Goal: Task Accomplishment & Management: Manage account settings

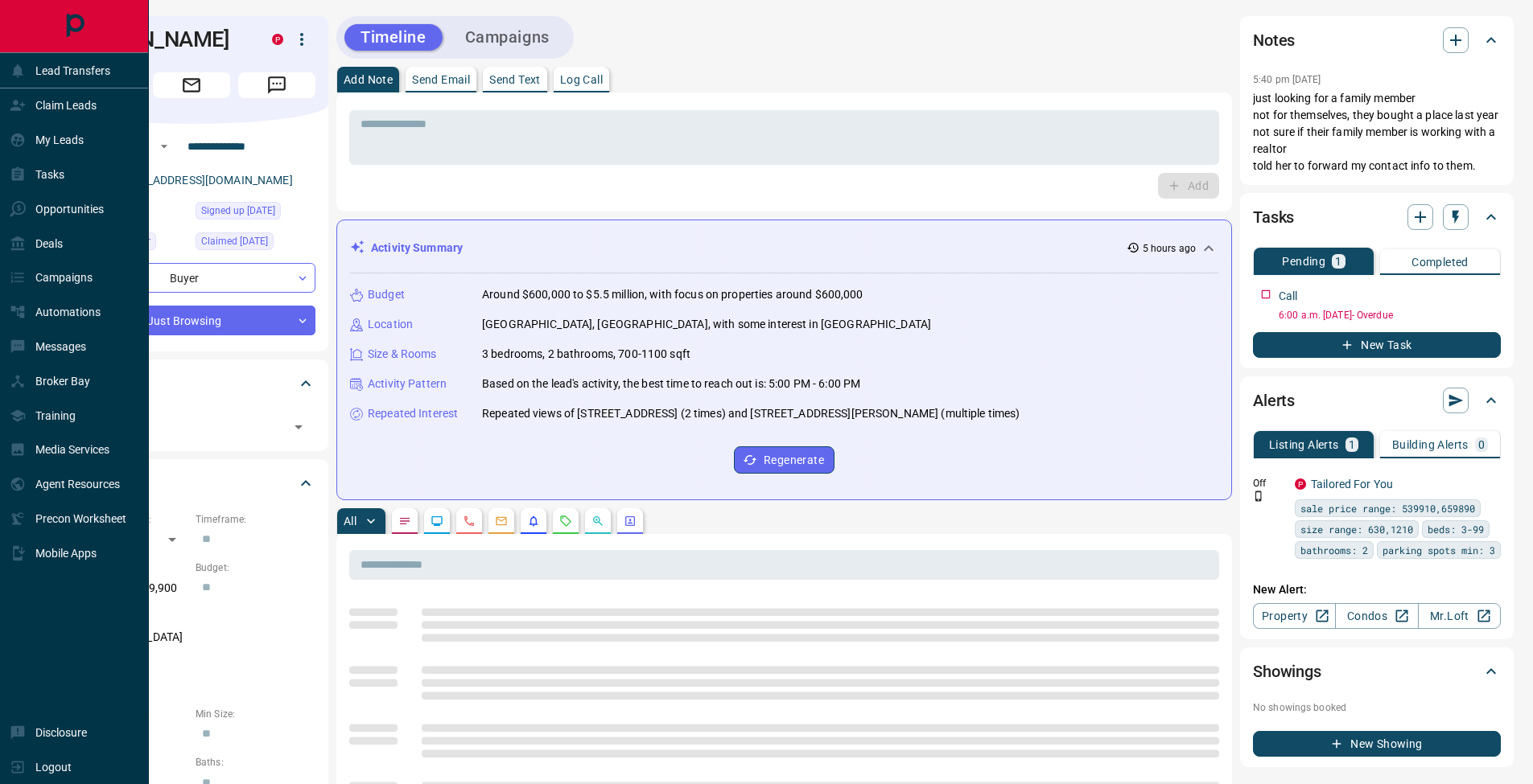
click at [19, 163] on div "Tasks" at bounding box center [36, 175] width 54 height 27
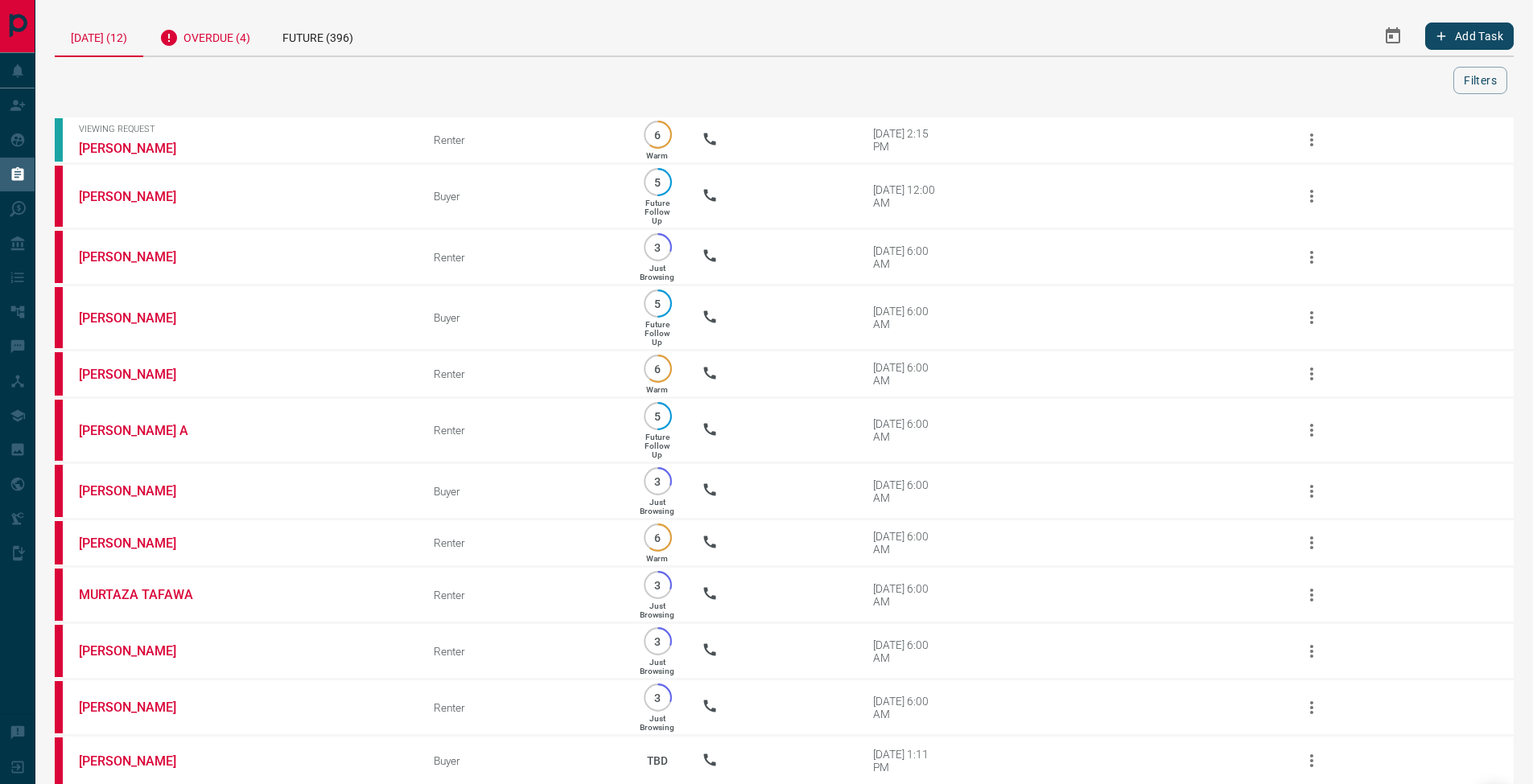
click at [229, 31] on div "Overdue (4)" at bounding box center [204, 35] width 123 height 39
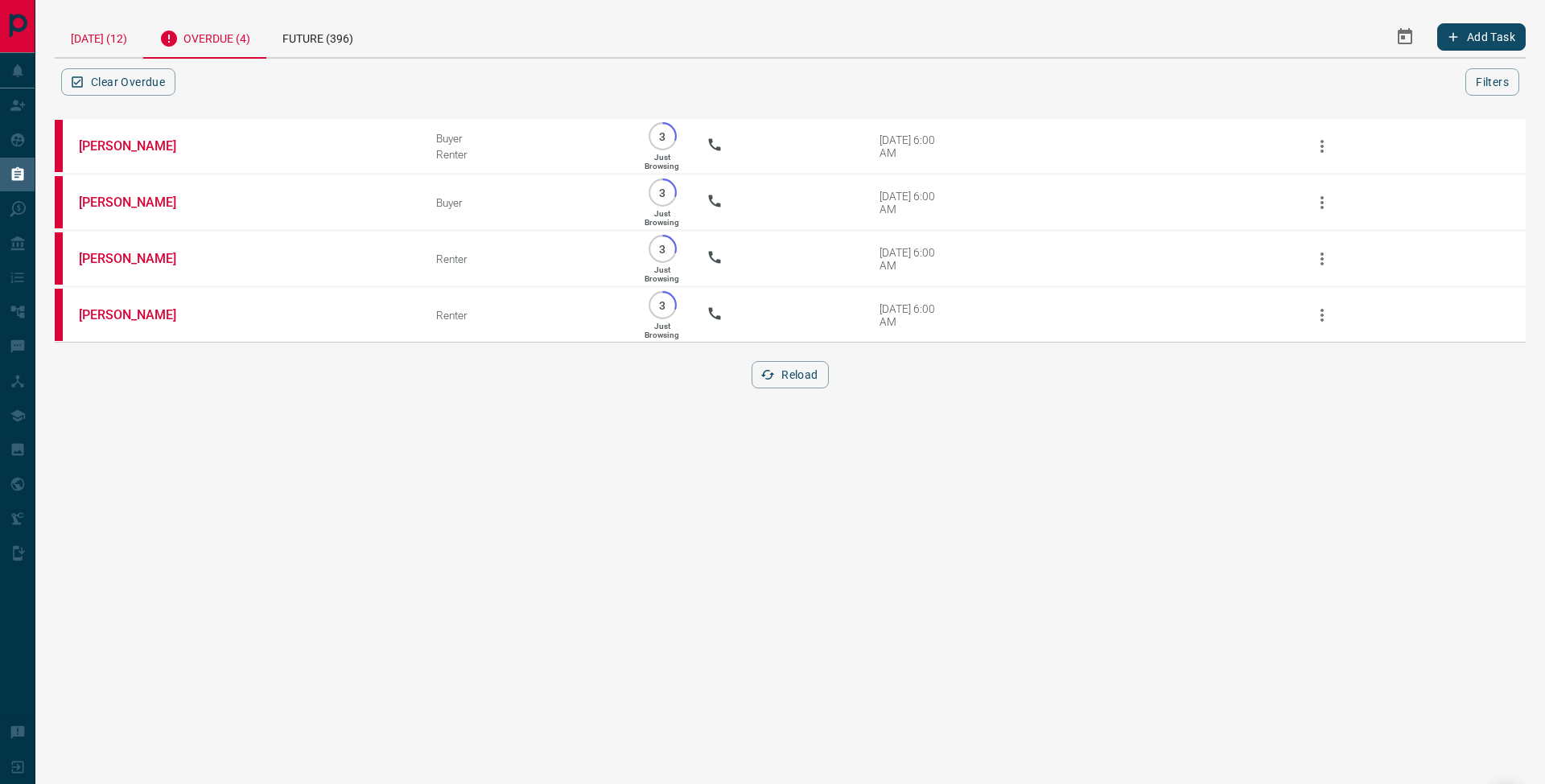
click at [114, 50] on div "[DATE] (12)" at bounding box center [98, 36] width 89 height 41
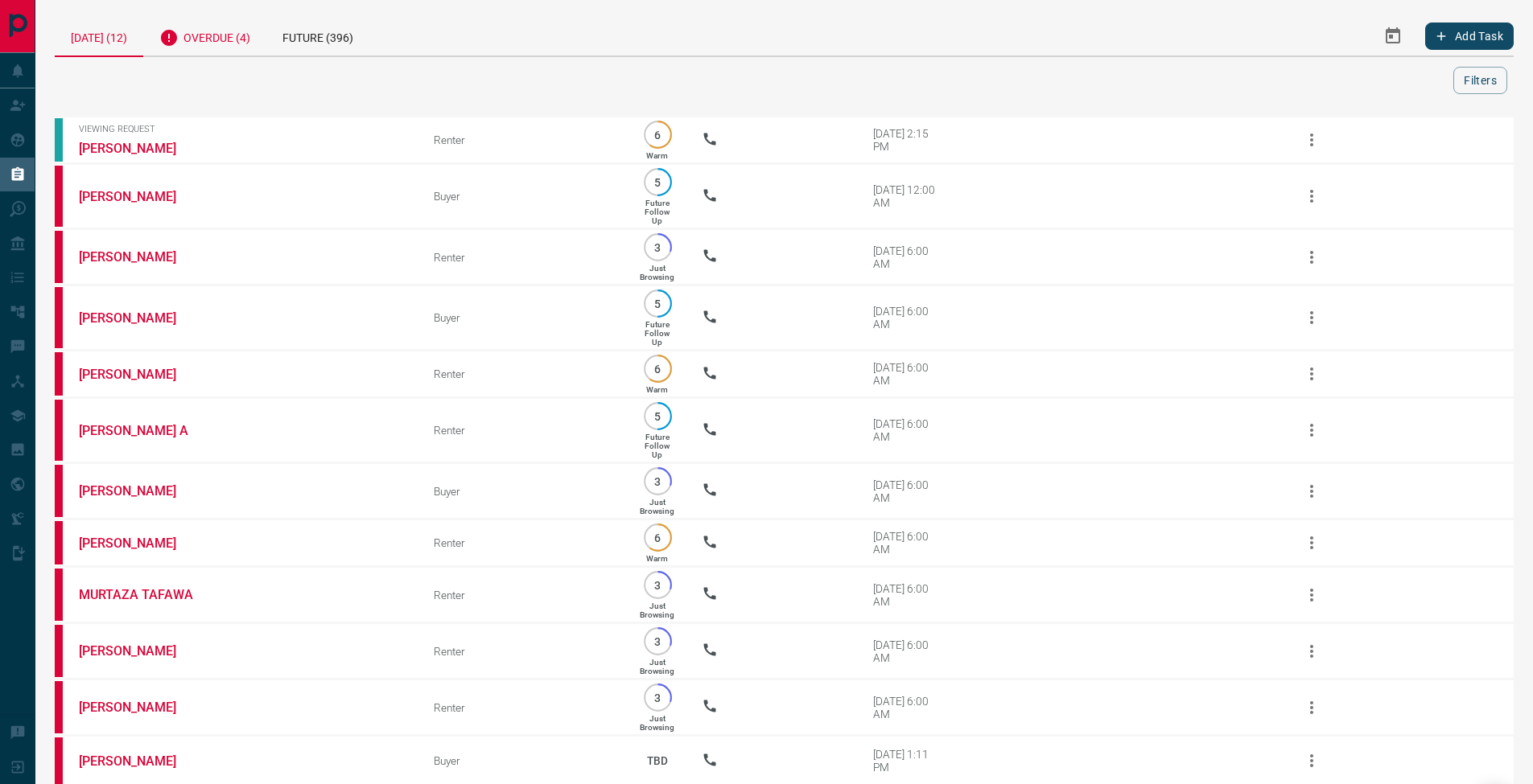
click at [218, 45] on div "Overdue (4)" at bounding box center [204, 35] width 123 height 39
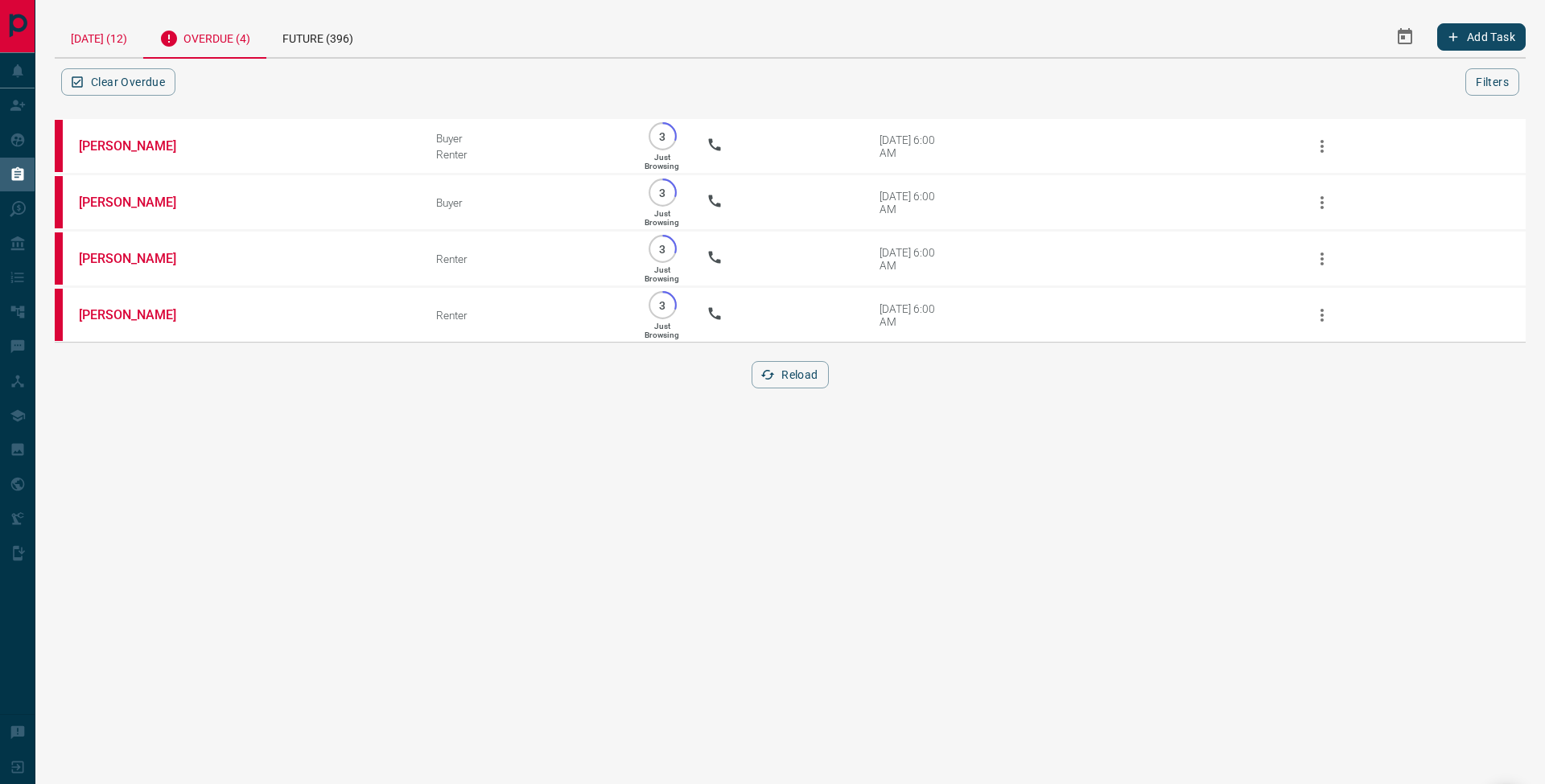
click at [116, 38] on div "[DATE] (12)" at bounding box center [98, 36] width 89 height 41
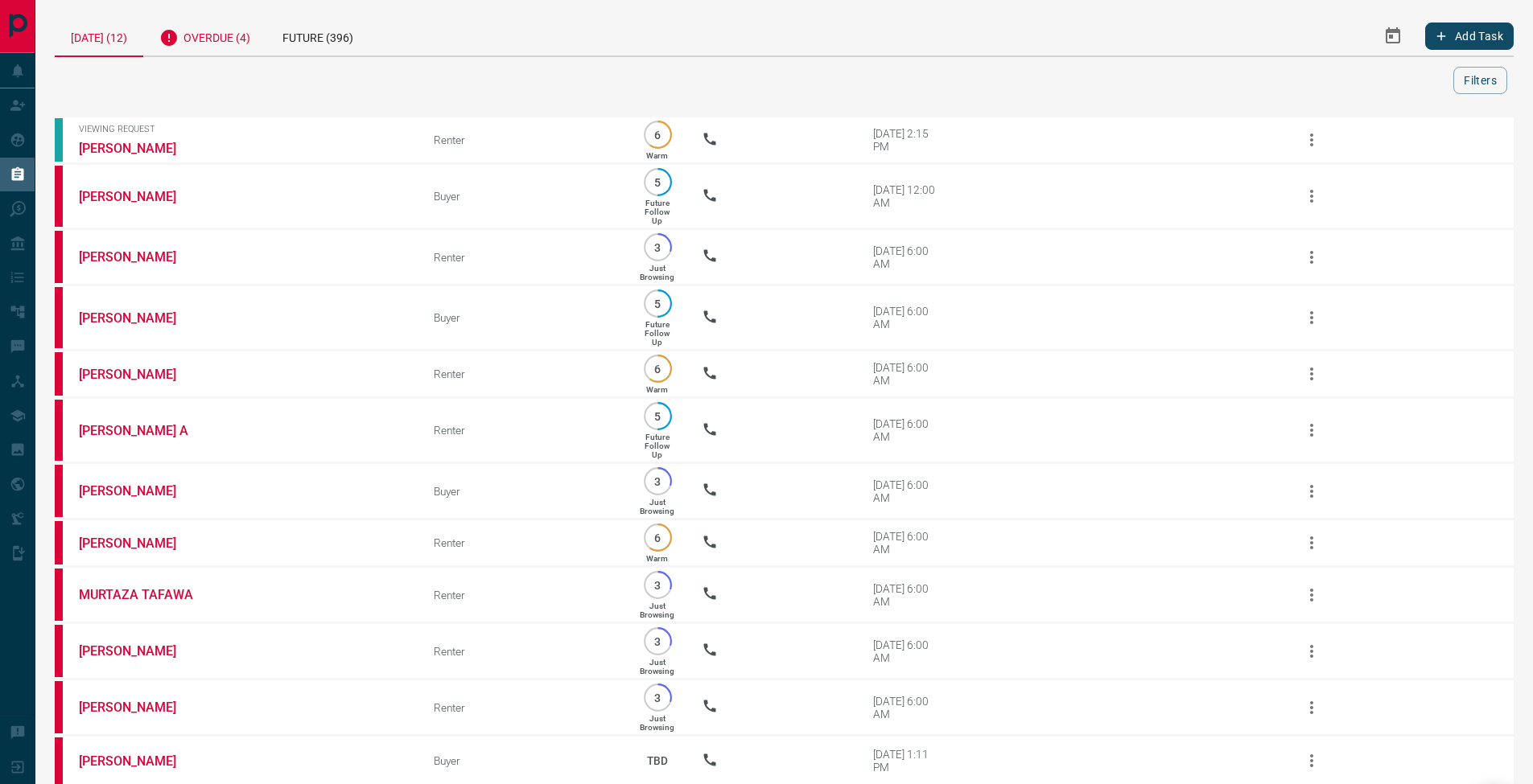
click at [250, 43] on div "Overdue (4)" at bounding box center [204, 35] width 123 height 39
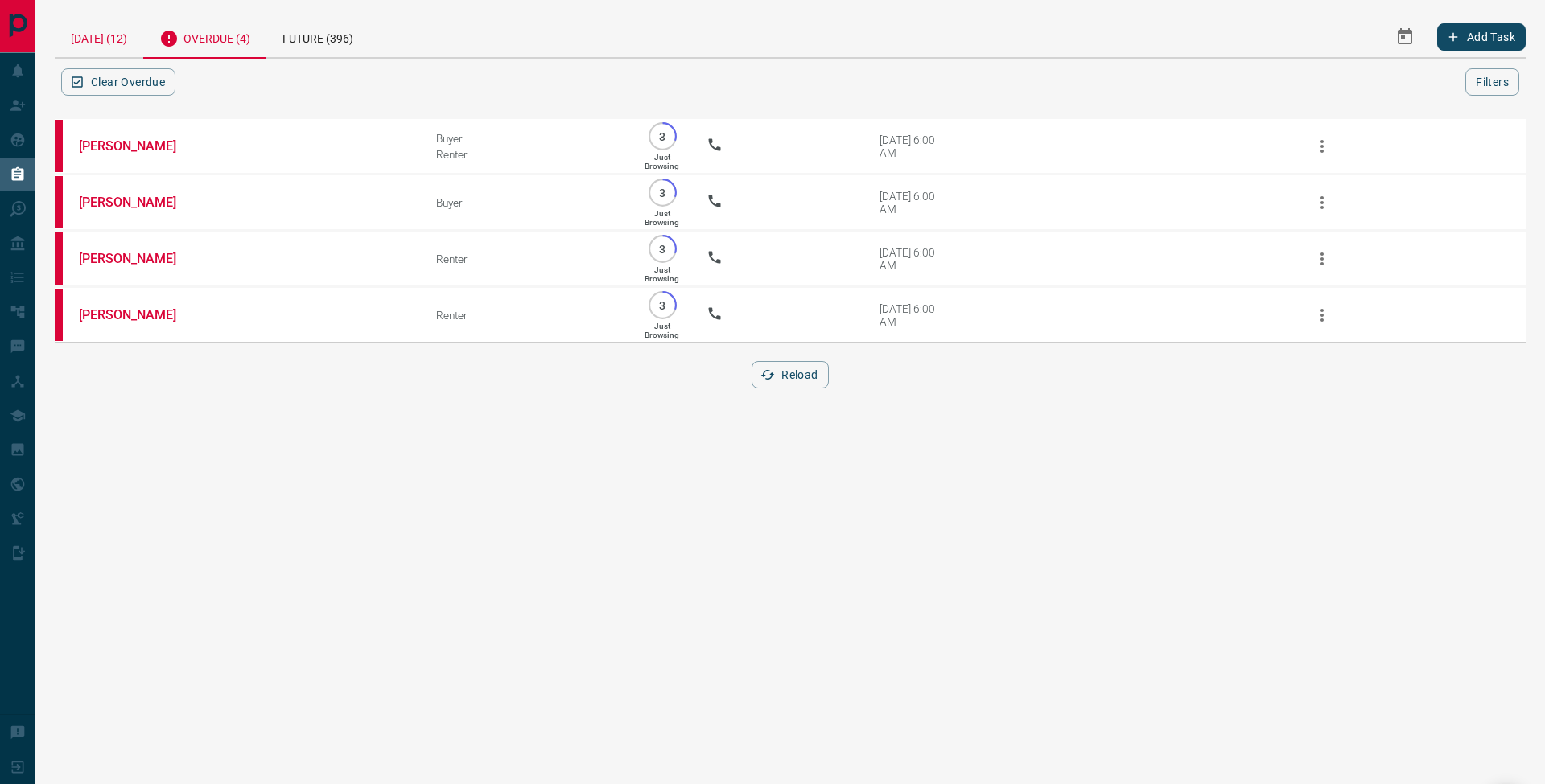
click at [127, 34] on div "[DATE] (12)" at bounding box center [98, 36] width 89 height 41
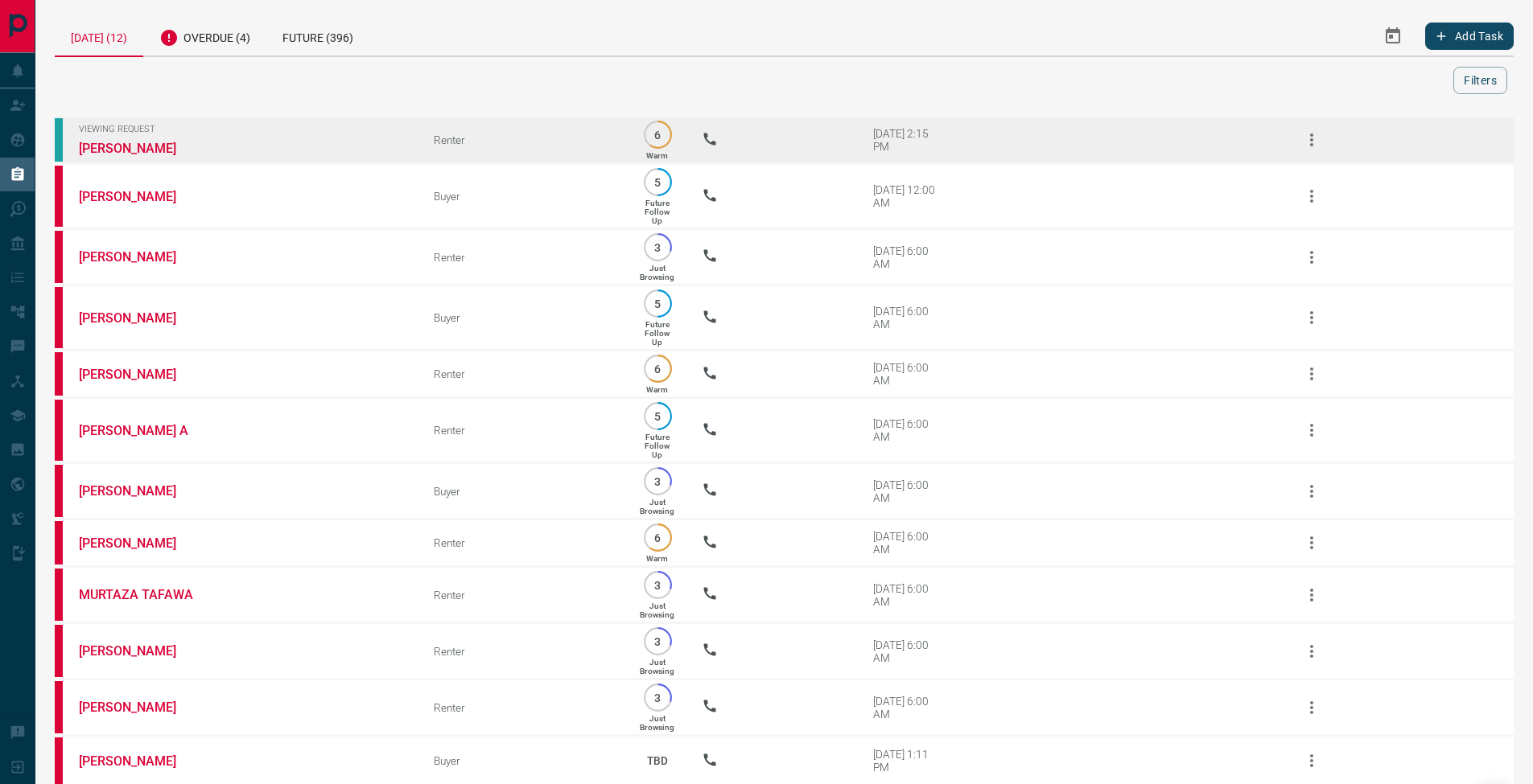
click at [1326, 132] on button "button" at bounding box center [1311, 140] width 39 height 39
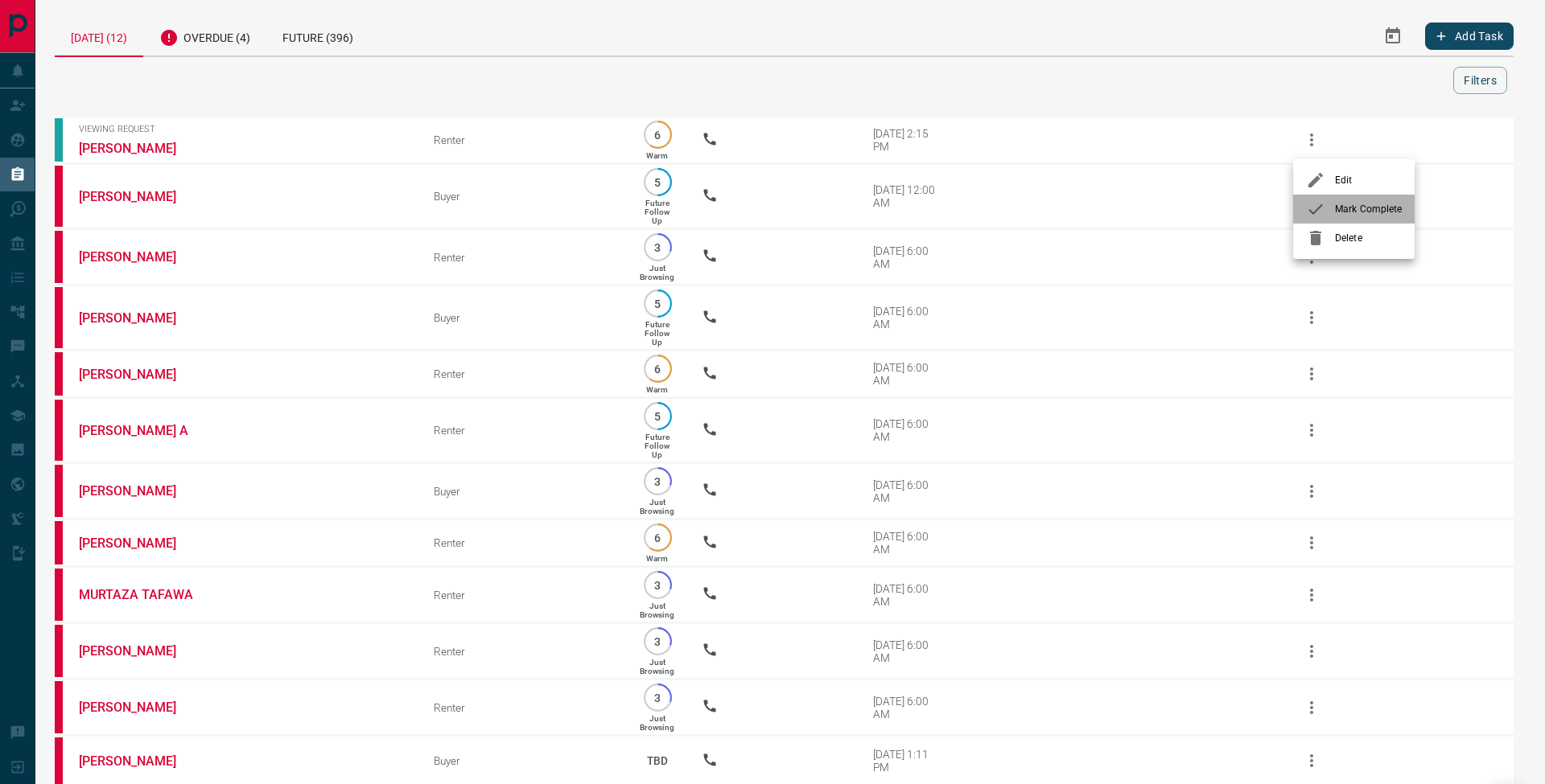
click at [1335, 214] on span "Mark Complete" at bounding box center [1369, 209] width 67 height 14
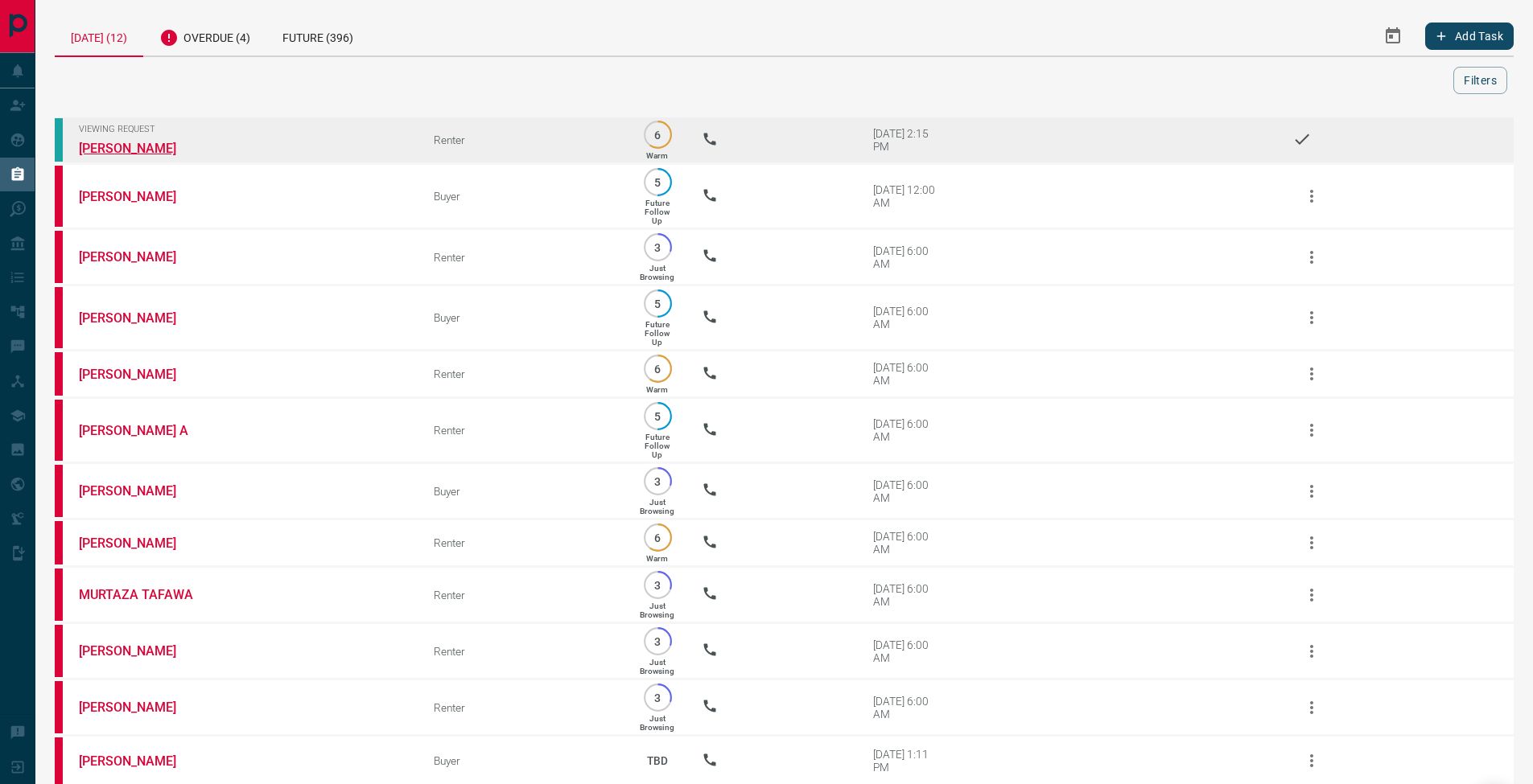
click at [145, 146] on link "[PERSON_NAME]" at bounding box center [139, 149] width 121 height 15
